Goal: Task Accomplishment & Management: Complete application form

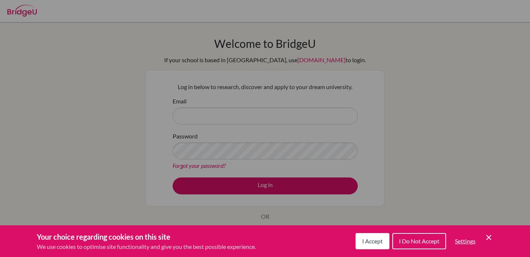
click at [373, 234] on button "I Accept" at bounding box center [372, 241] width 34 height 16
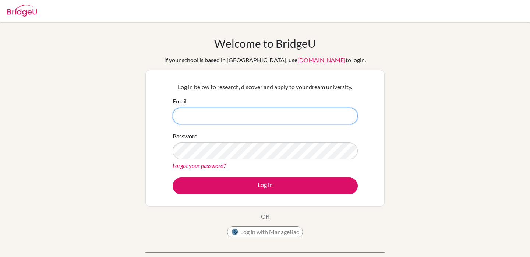
click at [247, 110] on input "Email" at bounding box center [265, 115] width 185 height 17
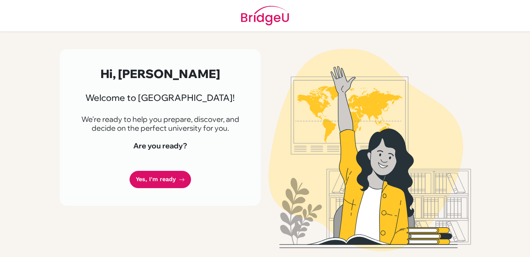
click at [166, 170] on div "Hi, [PERSON_NAME] Welcome to [GEOGRAPHIC_DATA]! We're ready to help you prepare…" at bounding box center [160, 127] width 201 height 157
click at [166, 174] on link "Yes, I'm ready" at bounding box center [160, 179] width 61 height 17
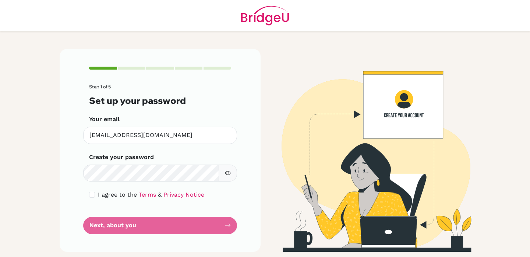
click at [93, 195] on input "checkbox" at bounding box center [92, 195] width 6 height 6
checkbox input "true"
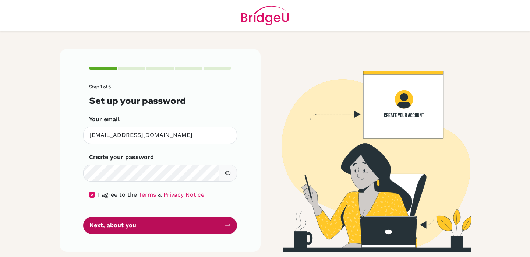
click at [177, 228] on button "Next, about you" at bounding box center [160, 225] width 154 height 17
